Goal: Feedback & Contribution: Submit feedback/report problem

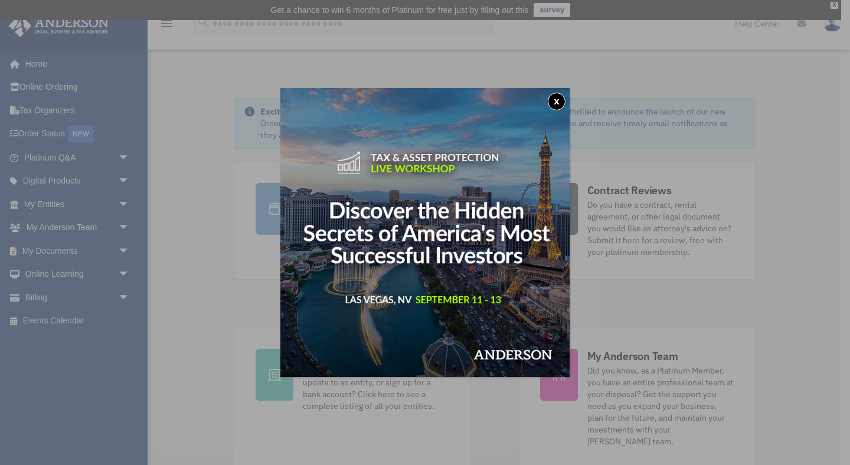
click at [559, 100] on button "x" at bounding box center [557, 102] width 18 height 18
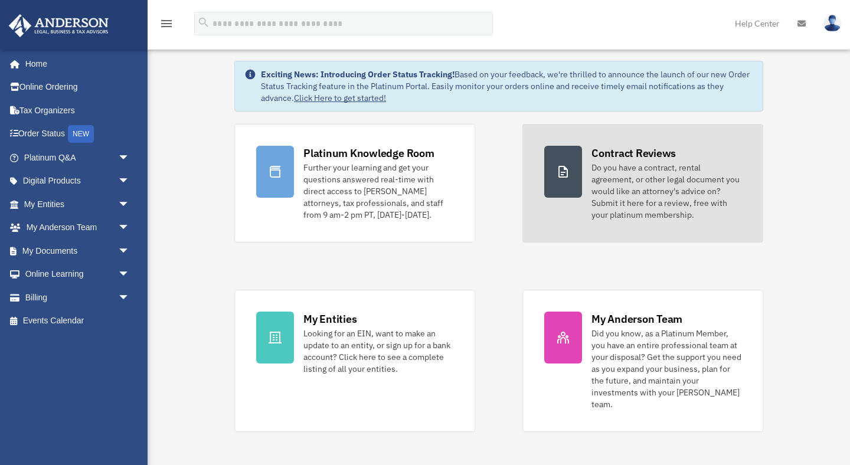
scroll to position [40, 0]
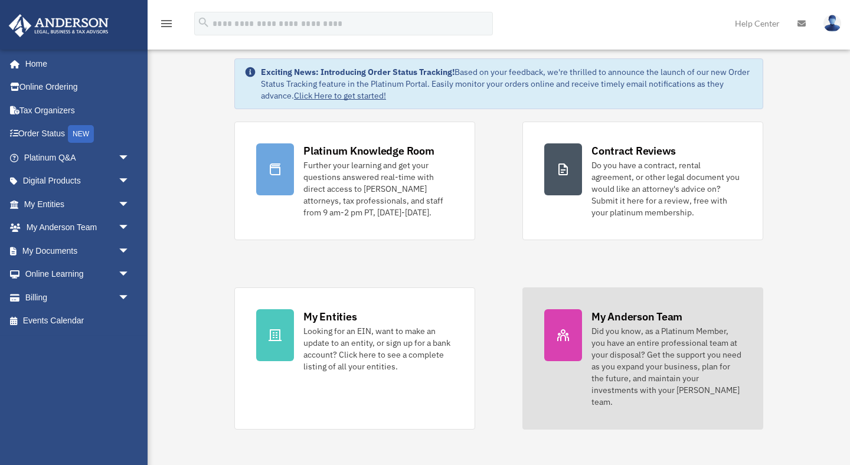
click at [627, 320] on div "My Anderson Team" at bounding box center [636, 316] width 91 height 15
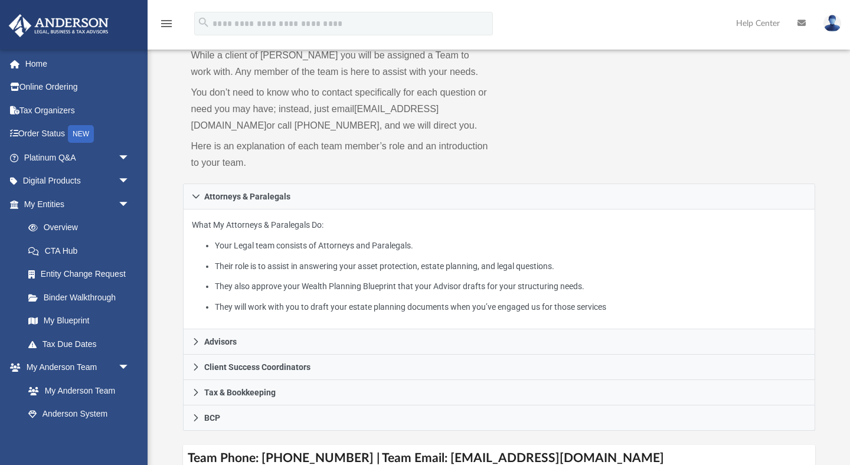
scroll to position [91, 0]
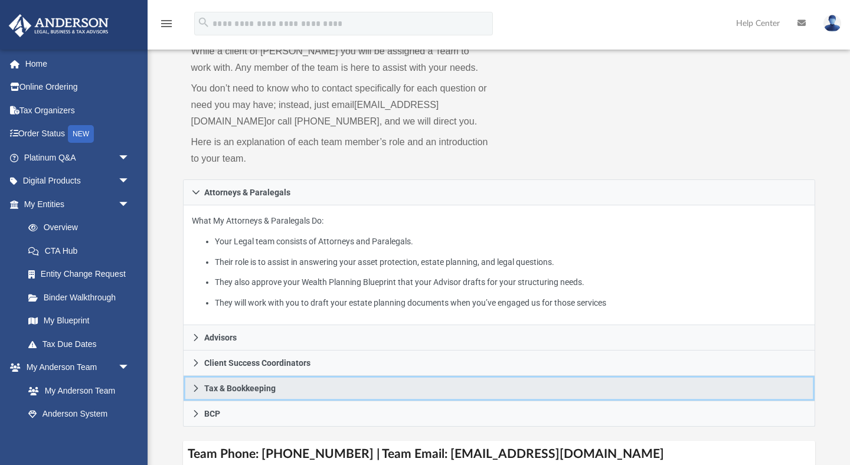
click at [195, 392] on icon at bounding box center [196, 388] width 8 height 8
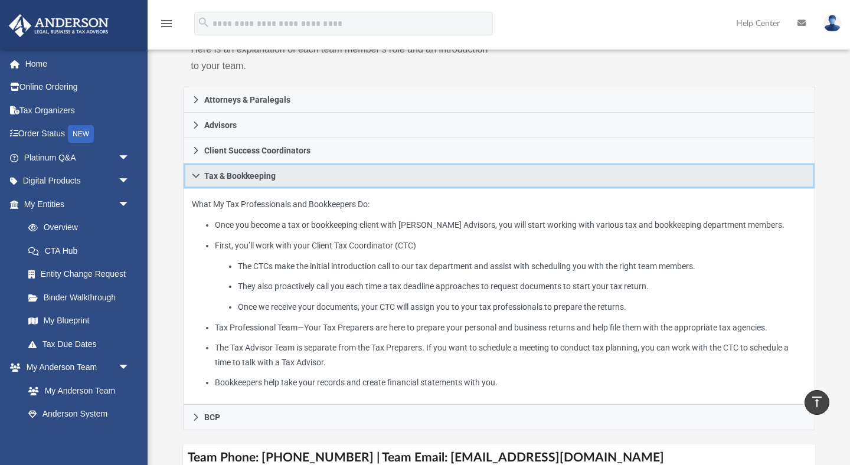
scroll to position [0, 0]
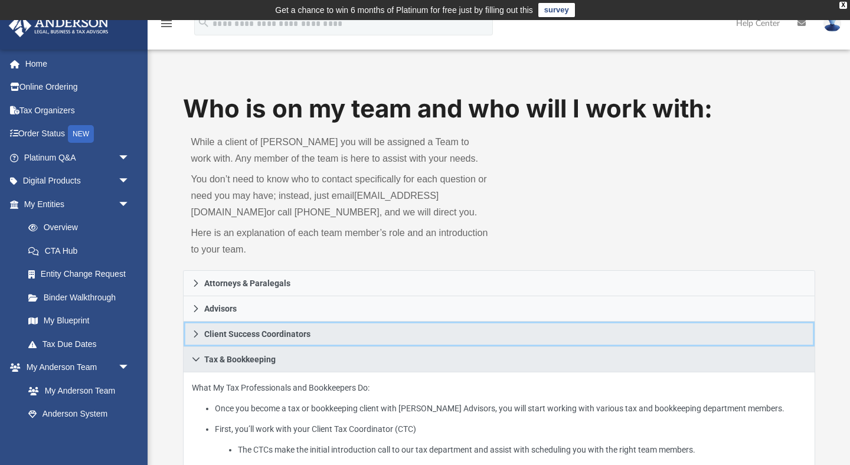
click at [196, 337] on icon at bounding box center [196, 333] width 4 height 7
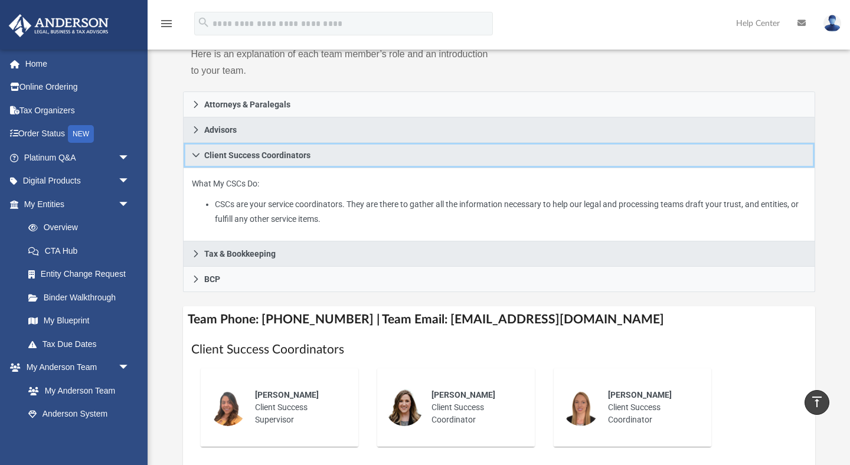
scroll to position [182, 0]
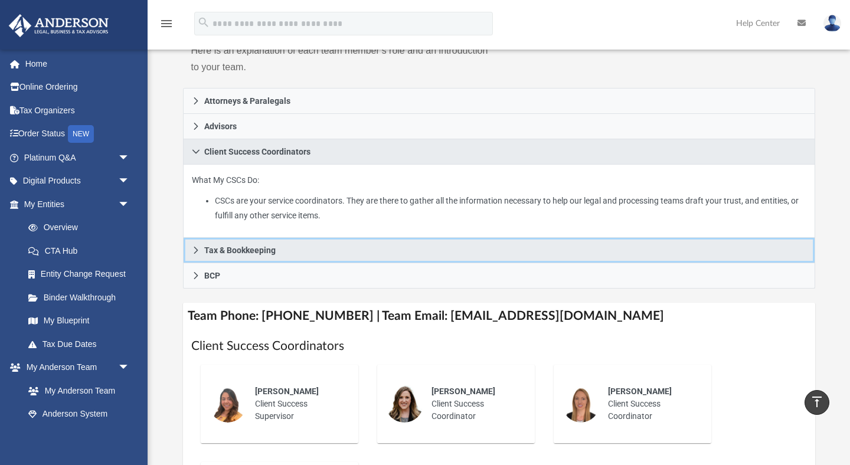
click at [194, 254] on icon at bounding box center [196, 250] width 8 height 8
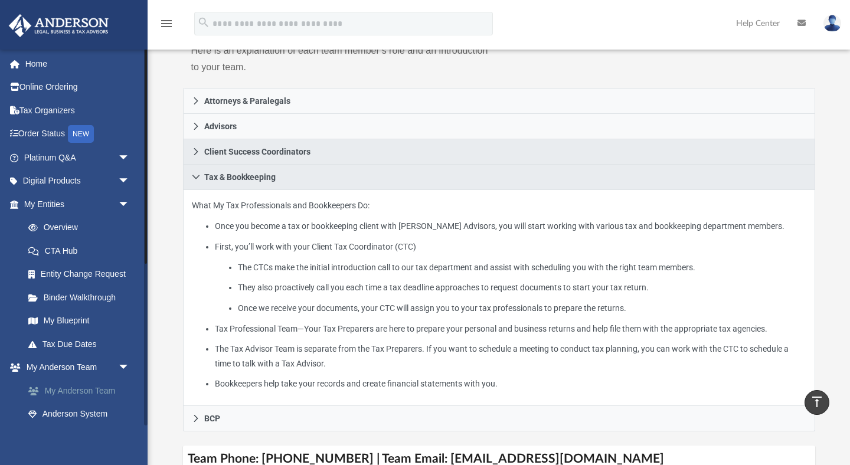
click at [80, 394] on link "My Anderson Team" at bounding box center [82, 391] width 131 height 24
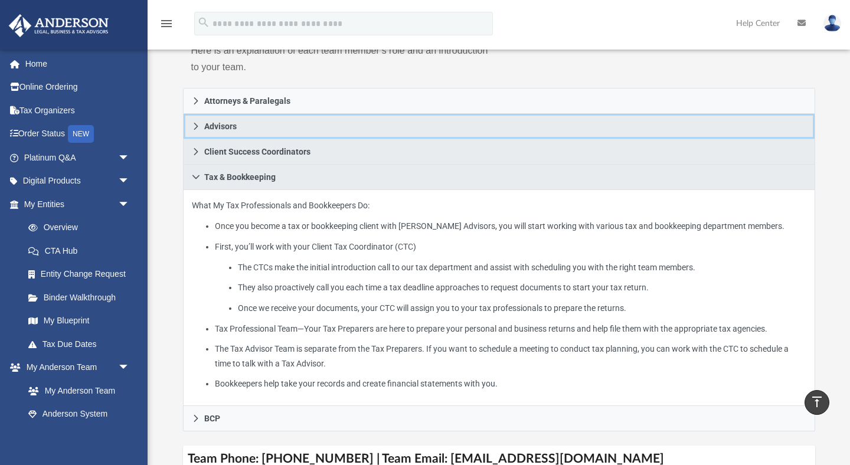
click at [197, 130] on icon at bounding box center [196, 126] width 8 height 8
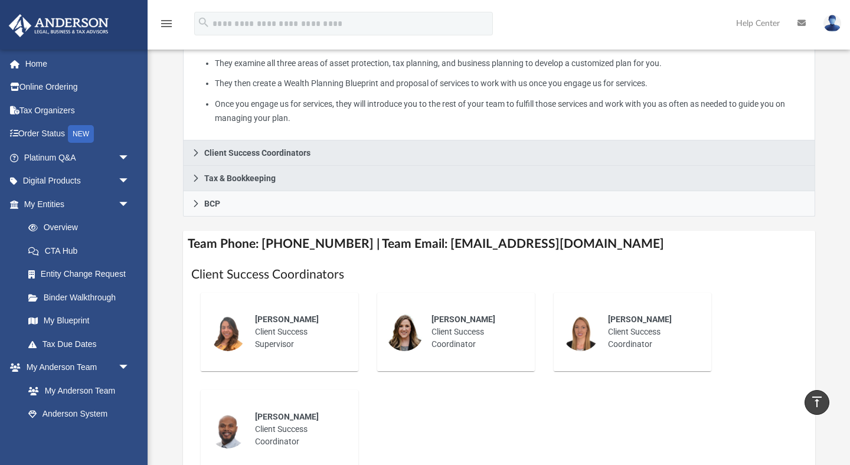
scroll to position [0, 0]
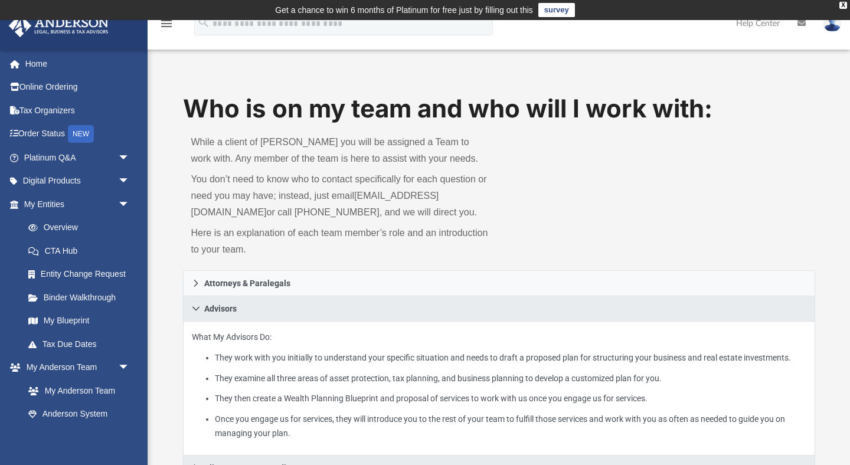
click at [566, 10] on link "survey" at bounding box center [556, 10] width 37 height 14
